Goal: Navigation & Orientation: Go to known website

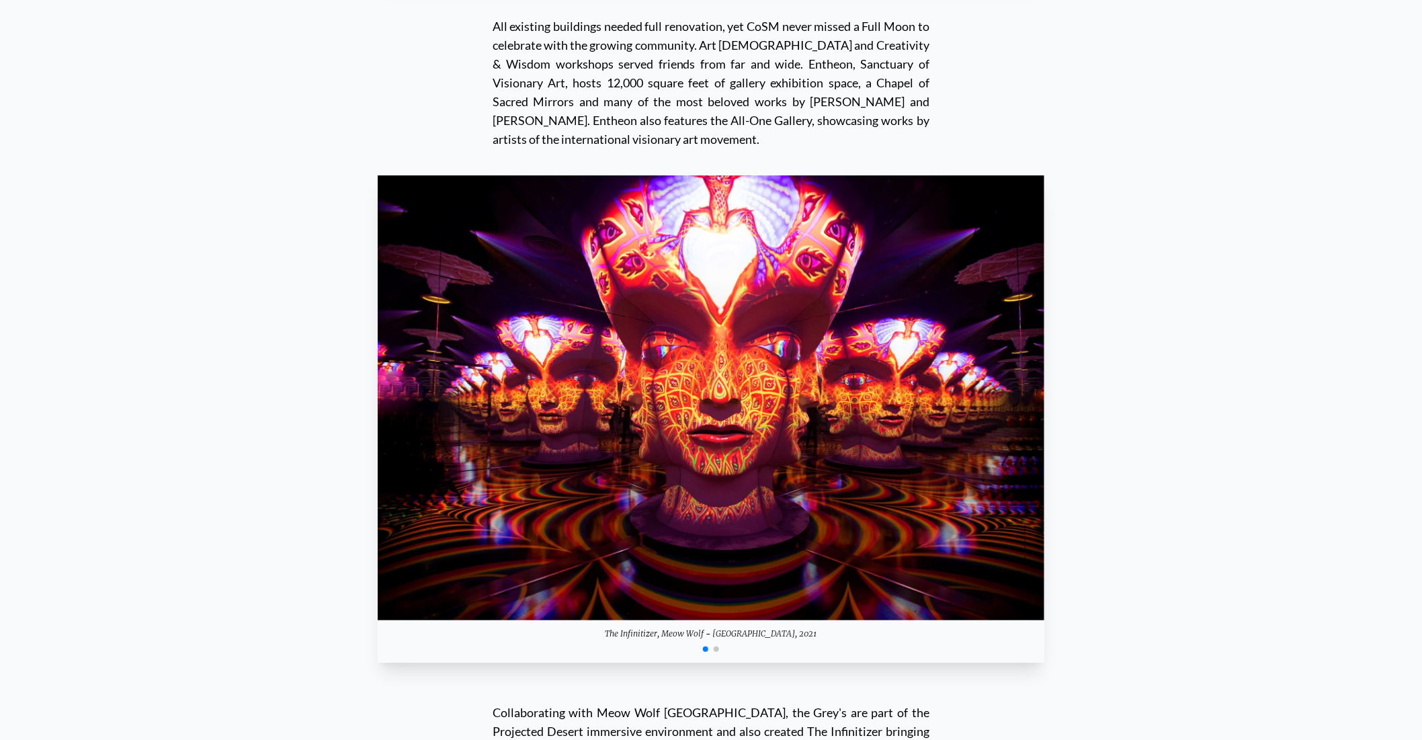
scroll to position [13321, 0]
